Goal: Transaction & Acquisition: Purchase product/service

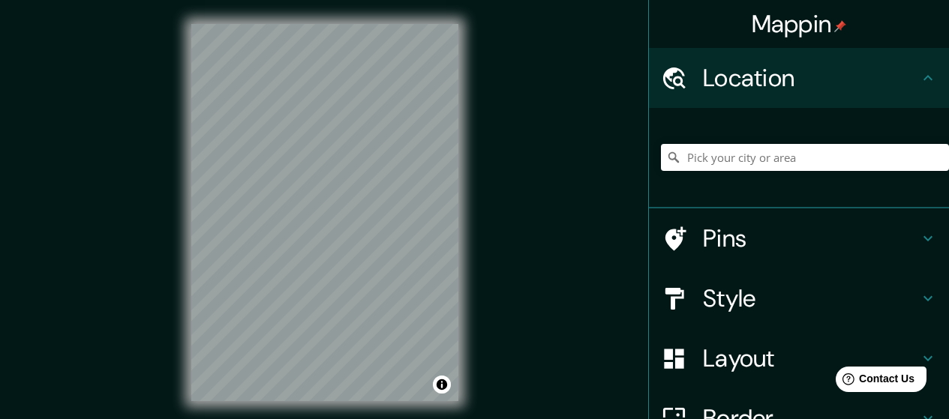
click at [542, 355] on div "Mappin Location Pins Style Layout Border Choose a border. Hint : you can make l…" at bounding box center [474, 224] width 949 height 449
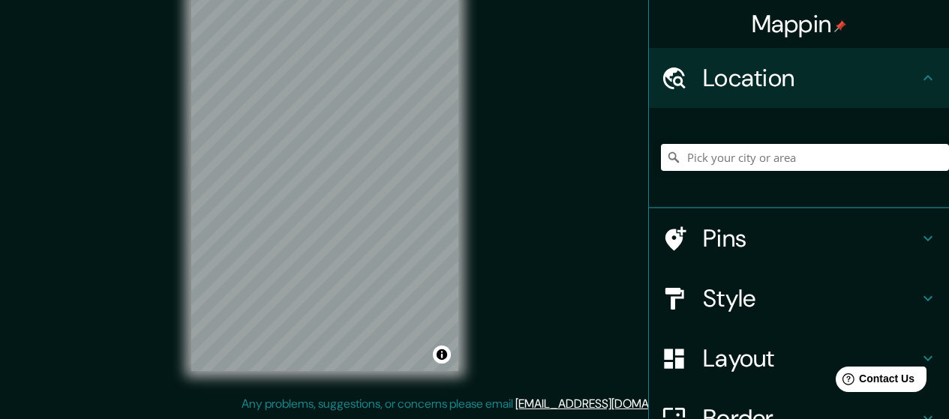
click at [479, 0] on html "Mappin Location Pins Style Layout Border Choose a border. Hint : you can make l…" at bounding box center [474, 179] width 949 height 419
click at [323, 0] on html "Mappin Location Pins Style Layout Border Choose a border. Hint : you can make l…" at bounding box center [474, 179] width 949 height 419
click at [440, 404] on div "Mappin Location Pins Style Layout Border Choose a border. Hint : you can make l…" at bounding box center [474, 194] width 949 height 449
click at [396, 389] on html "Mappin Location Pins Style Layout Border Choose a border. Hint : you can make l…" at bounding box center [474, 179] width 949 height 419
click at [416, 392] on div "© Mapbox © OpenStreetMap Improve this map" at bounding box center [324, 182] width 315 height 425
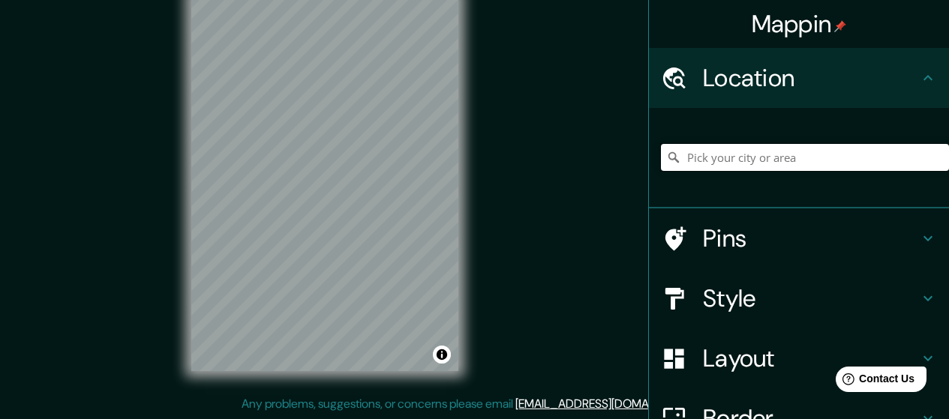
click at [707, 155] on input "Pick your city or area" at bounding box center [805, 157] width 288 height 27
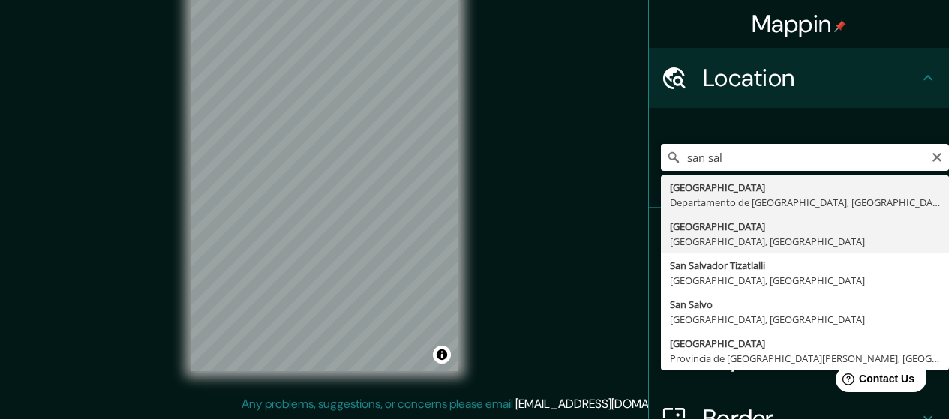
type input "San Salvador de Jujuy, Provincia de Jujuy, Argentina"
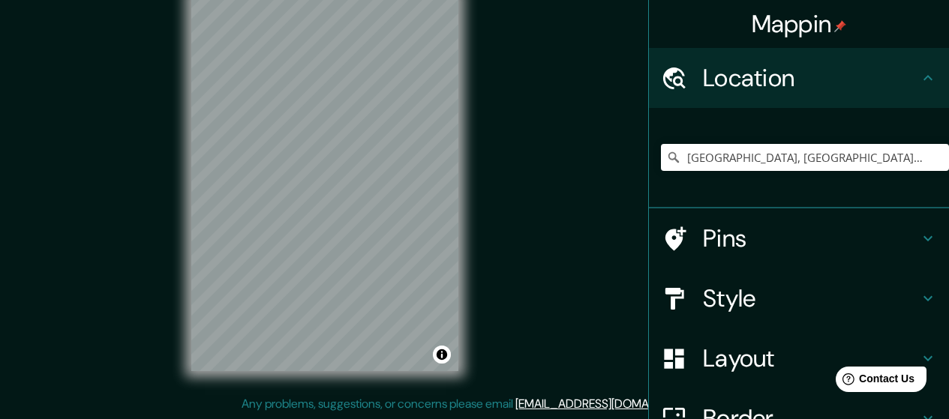
click at [905, 294] on h4 "Style" at bounding box center [811, 299] width 216 height 30
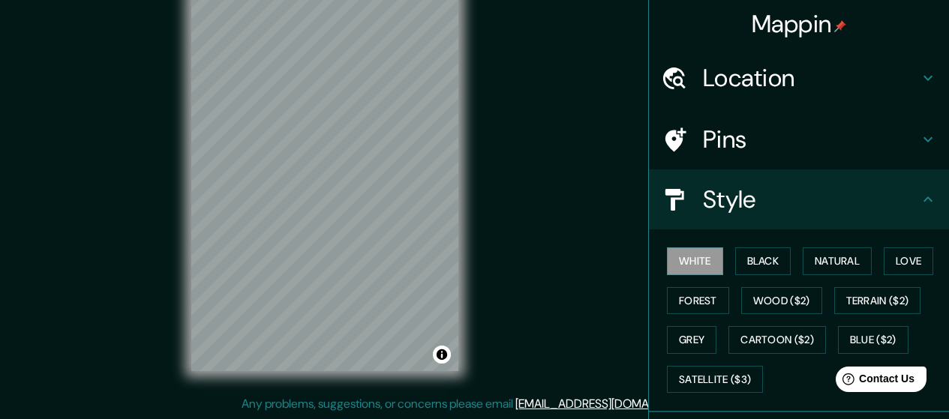
click at [748, 244] on div "White Black Natural Love Forest Wood ($2) Terrain ($2) Grey Cartoon ($2) Blue (…" at bounding box center [805, 321] width 288 height 158
click at [748, 253] on button "Black" at bounding box center [763, 262] width 56 height 28
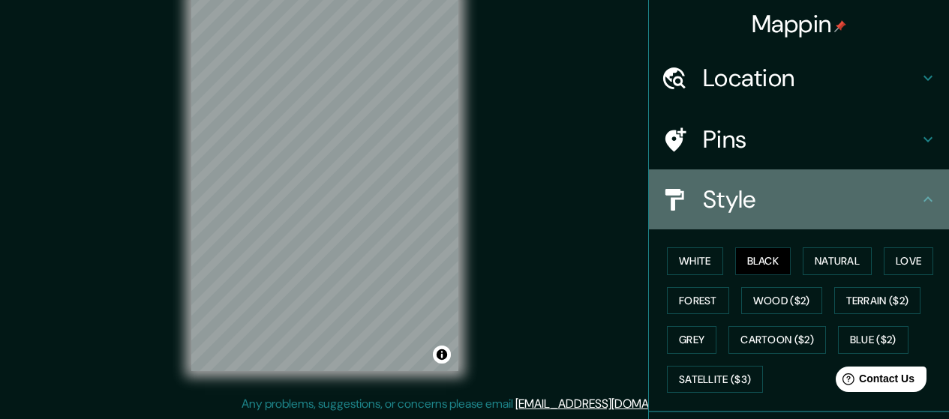
click at [901, 221] on div "Style" at bounding box center [799, 200] width 300 height 60
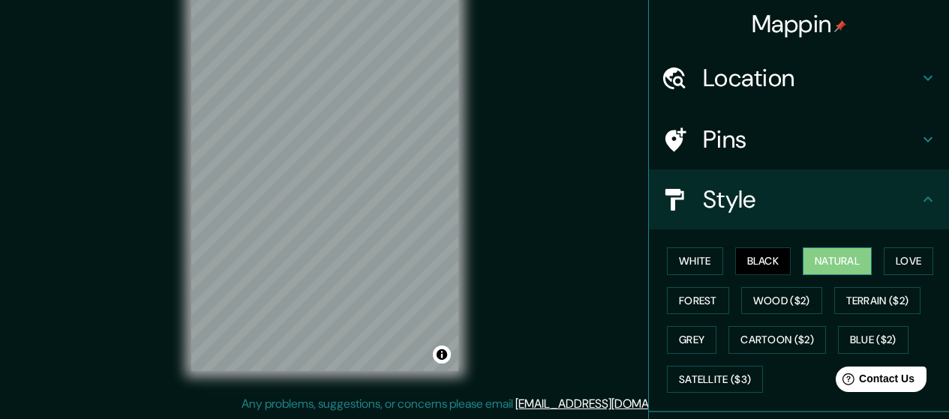
click at [820, 262] on button "Natural" at bounding box center [837, 262] width 69 height 28
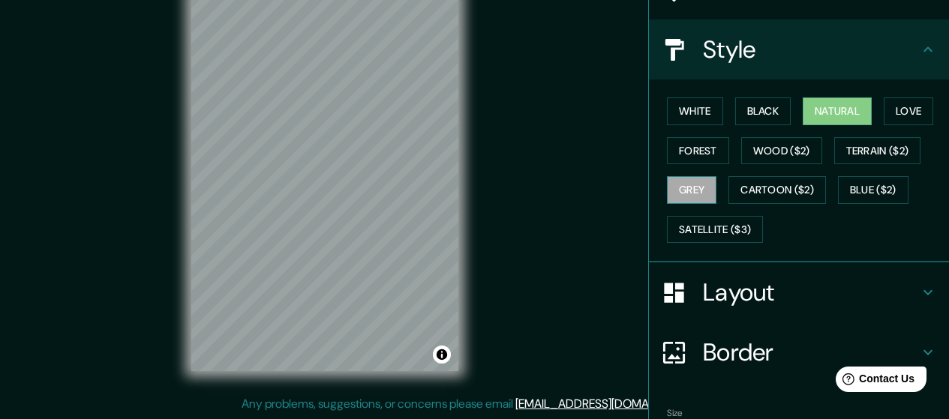
click at [683, 186] on button "Grey" at bounding box center [692, 190] width 50 height 28
click at [813, 110] on button "Natural" at bounding box center [837, 112] width 69 height 28
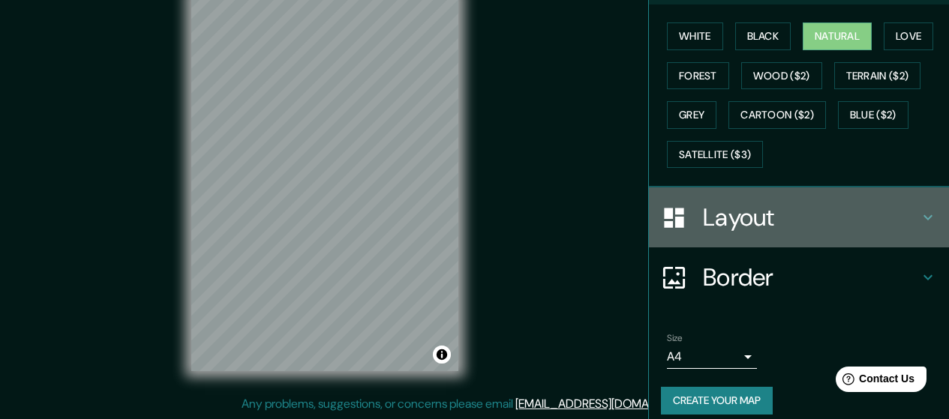
click at [899, 211] on h4 "Layout" at bounding box center [811, 218] width 216 height 30
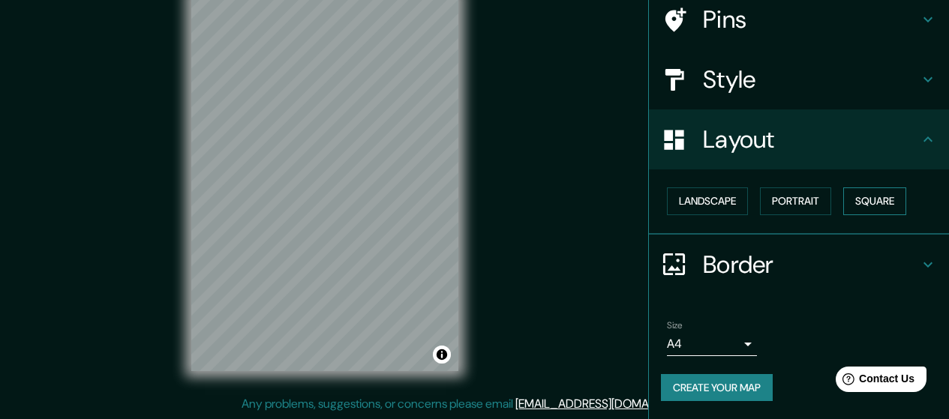
scroll to position [120, 0]
click at [728, 200] on button "Landscape" at bounding box center [707, 202] width 81 height 28
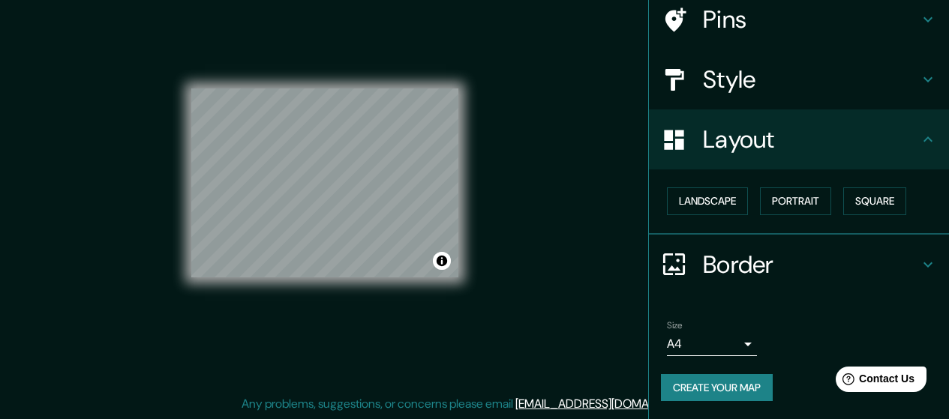
click at [734, 331] on div "Size A4 single" at bounding box center [712, 338] width 90 height 36
click at [697, 197] on button "Landscape" at bounding box center [707, 202] width 81 height 28
click at [788, 194] on button "Portrait" at bounding box center [795, 202] width 71 height 28
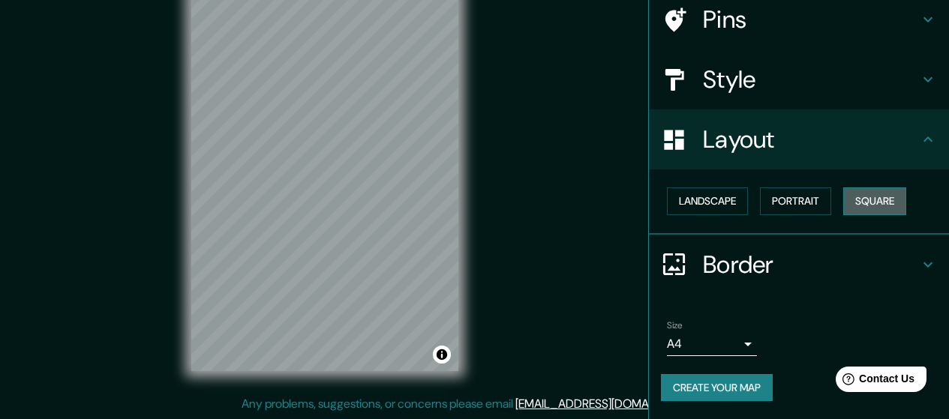
click at [858, 197] on button "Square" at bounding box center [874, 202] width 63 height 28
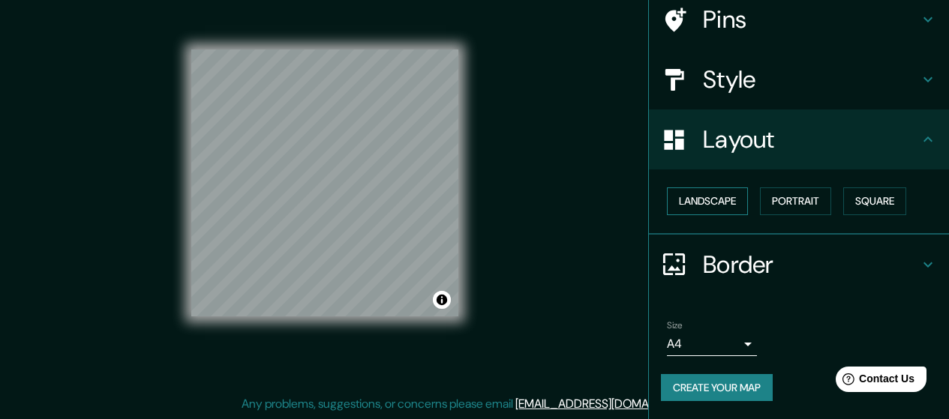
drag, startPoint x: 795, startPoint y: 198, endPoint x: 733, endPoint y: 199, distance: 62.3
click at [794, 198] on button "Portrait" at bounding box center [795, 202] width 71 height 28
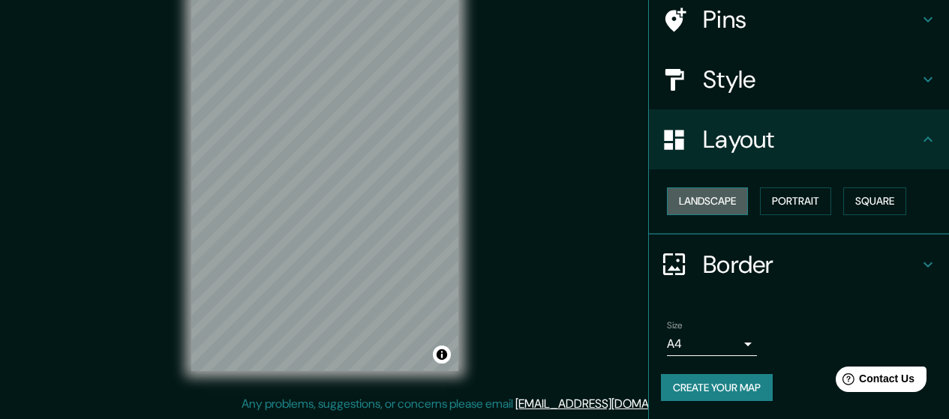
click at [725, 199] on button "Landscape" at bounding box center [707, 202] width 81 height 28
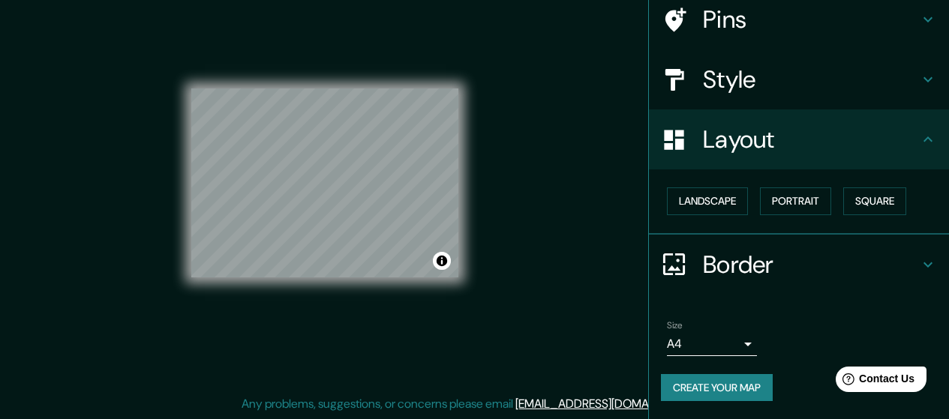
click at [824, 199] on div "Landscape Portrait Square" at bounding box center [805, 202] width 288 height 40
click at [821, 204] on button "Portrait" at bounding box center [795, 202] width 71 height 28
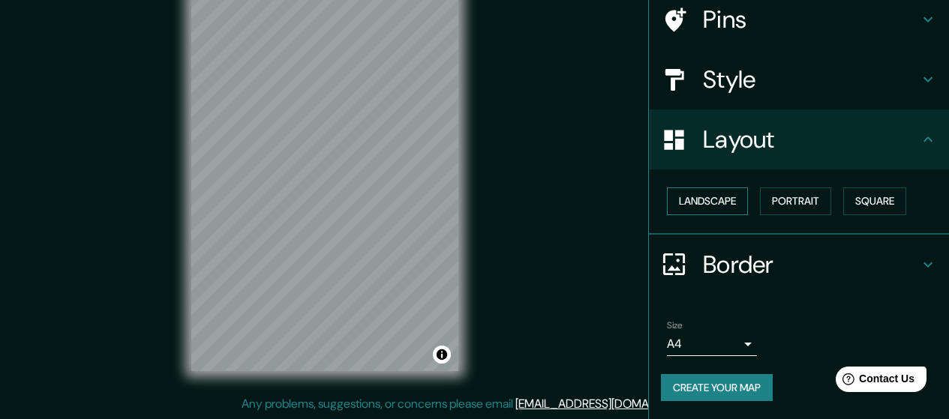
click at [722, 200] on button "Landscape" at bounding box center [707, 202] width 81 height 28
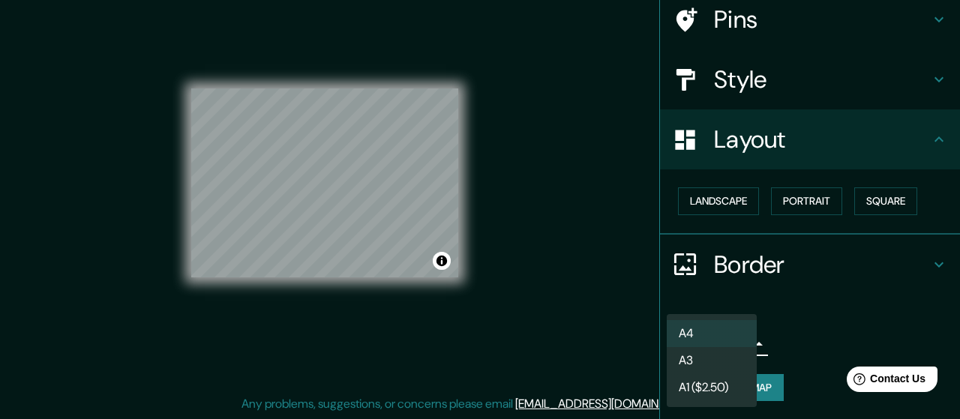
click at [726, 338] on body "Mappin Location San Salvador de Jujuy, Provincia de Jujuy, Argentina Pins Style…" at bounding box center [480, 179] width 960 height 419
click at [725, 347] on li "A3" at bounding box center [712, 360] width 90 height 27
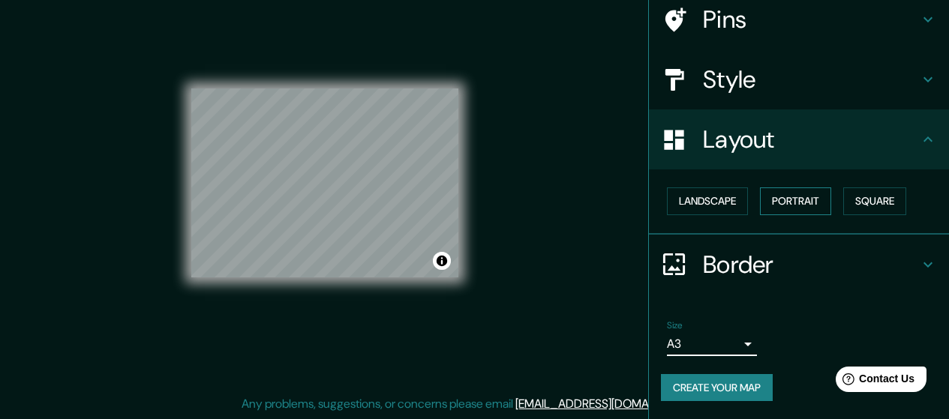
click at [798, 201] on button "Portrait" at bounding box center [795, 202] width 71 height 28
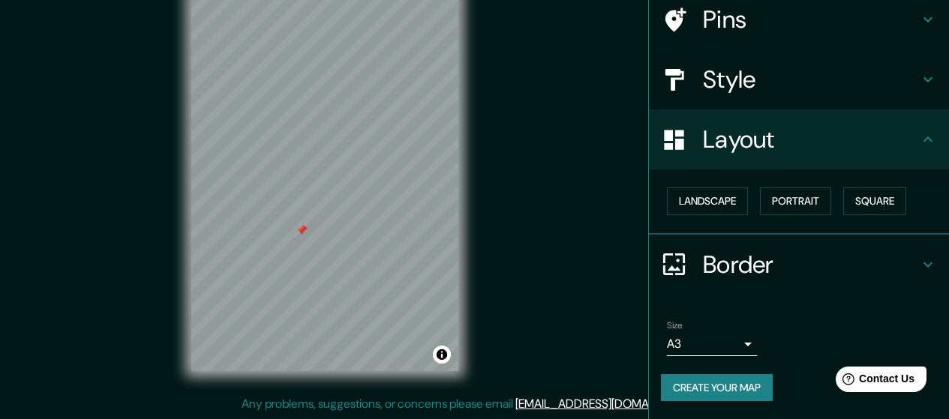
click at [300, 233] on div at bounding box center [302, 230] width 12 height 12
click at [772, 195] on button "Portrait" at bounding box center [795, 202] width 71 height 28
click at [846, 195] on button "Square" at bounding box center [874, 202] width 63 height 28
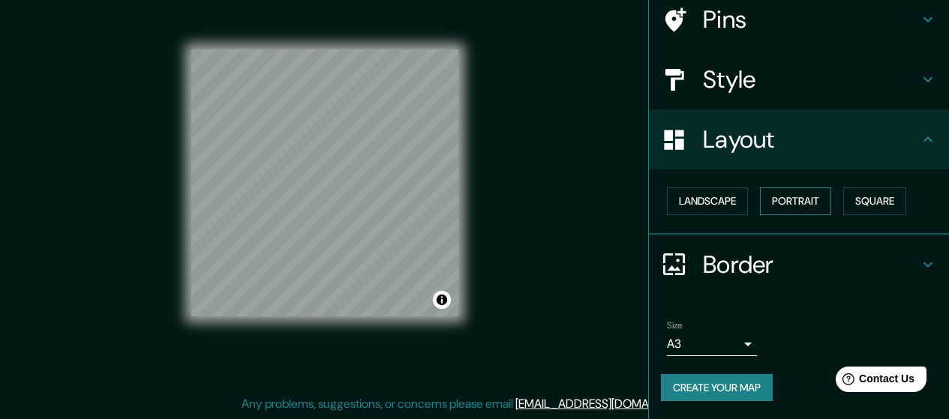
drag, startPoint x: 824, startPoint y: 200, endPoint x: 810, endPoint y: 203, distance: 13.7
click at [810, 203] on div "Landscape Portrait Square" at bounding box center [805, 202] width 288 height 40
click at [791, 203] on button "Portrait" at bounding box center [795, 202] width 71 height 28
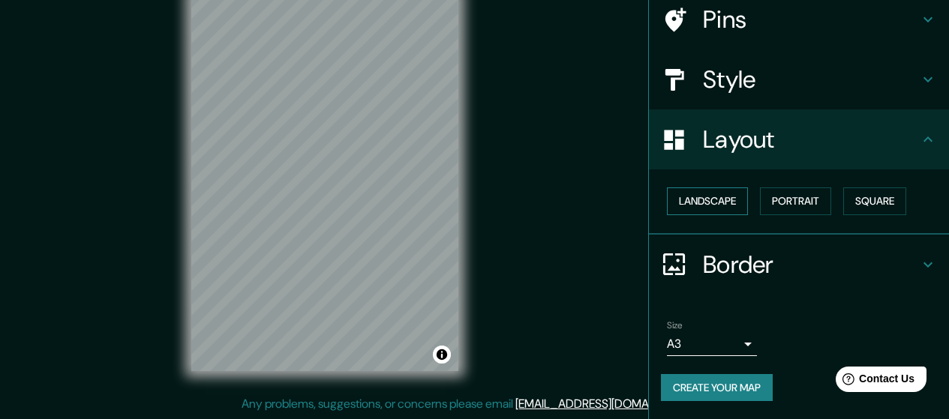
click at [707, 197] on button "Landscape" at bounding box center [707, 202] width 81 height 28
